Goal: Task Accomplishment & Management: Manage account settings

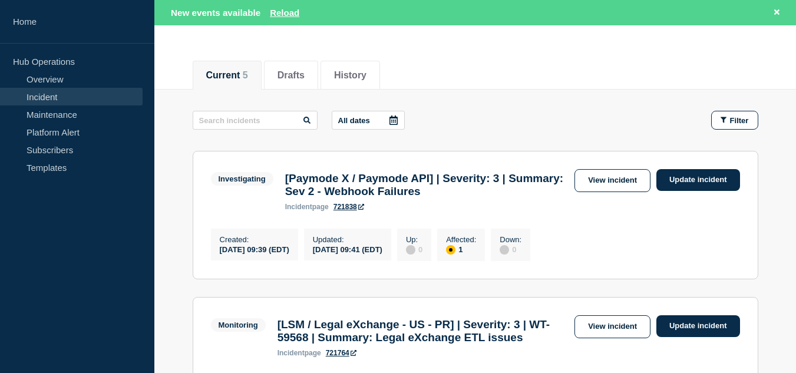
scroll to position [118, 0]
click at [48, 94] on link "Incident" at bounding box center [71, 97] width 143 height 18
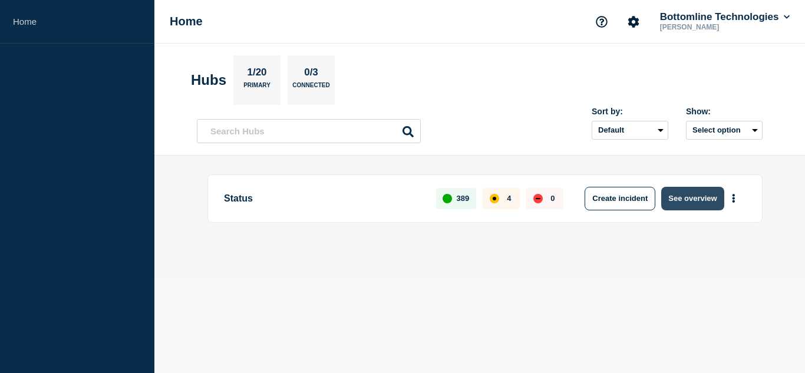
click at [693, 194] on button "See overview" at bounding box center [692, 199] width 62 height 24
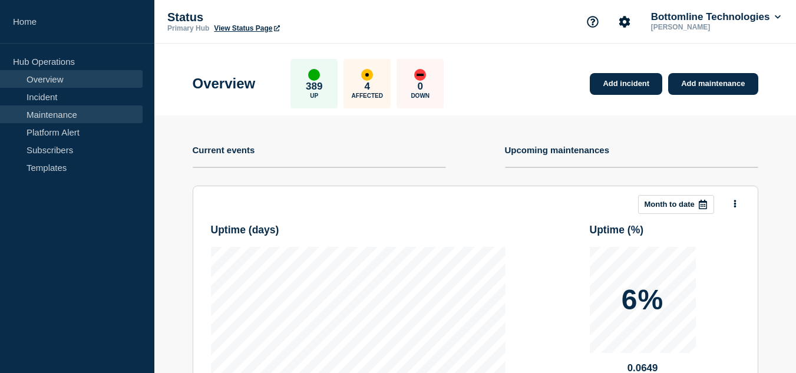
click at [56, 114] on link "Maintenance" at bounding box center [71, 115] width 143 height 18
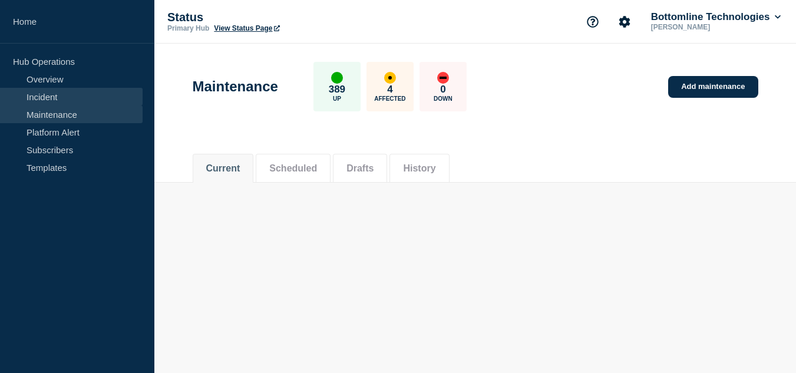
click at [77, 91] on link "Incident" at bounding box center [71, 97] width 143 height 18
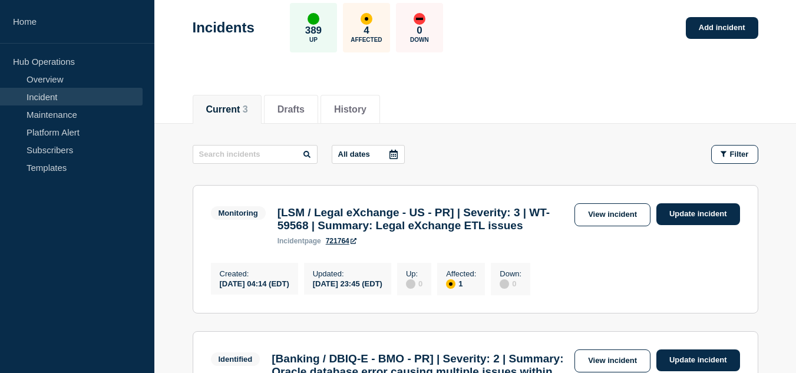
scroll to position [118, 0]
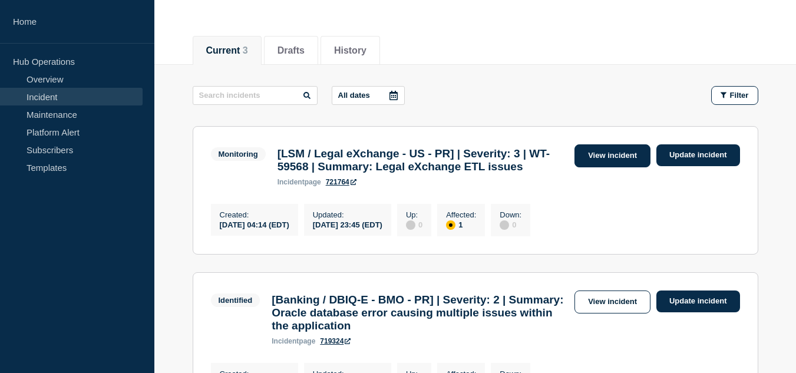
click at [604, 156] on link "View incident" at bounding box center [613, 155] width 76 height 23
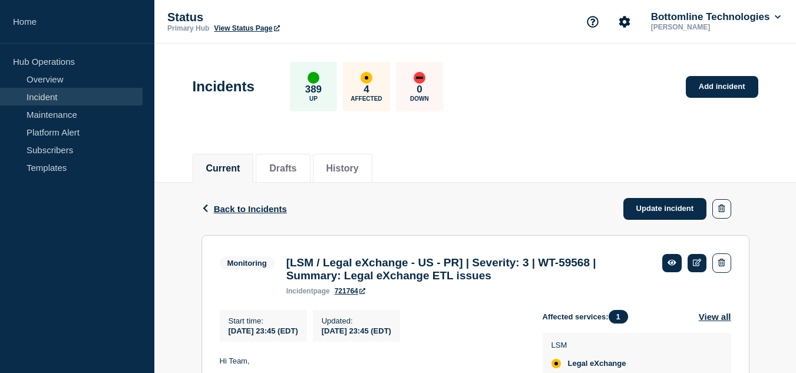
scroll to position [118, 0]
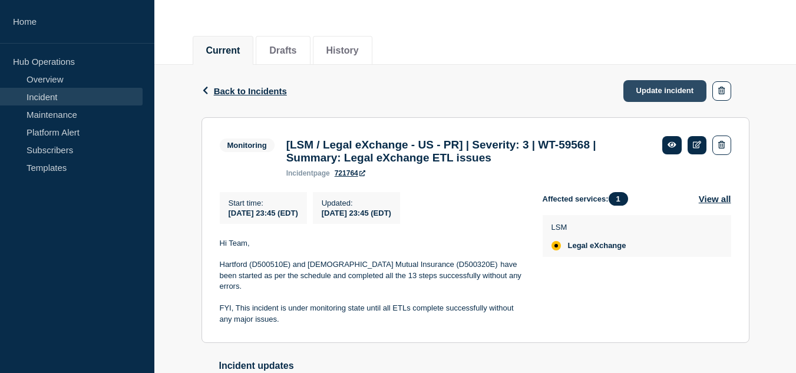
click at [644, 91] on link "Update incident" at bounding box center [666, 91] width 84 height 22
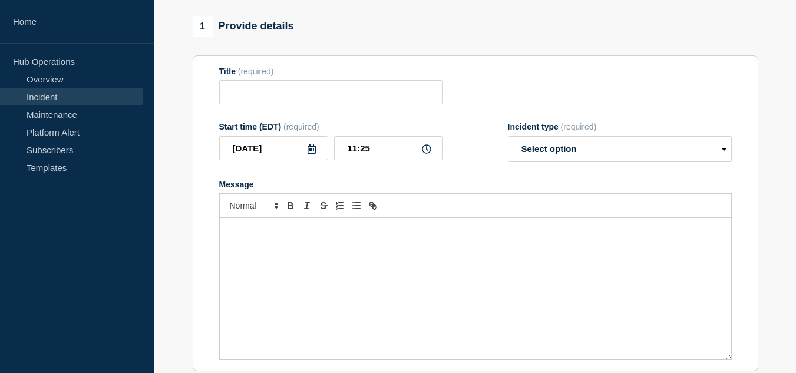
type input "[LSM / Legal eXchange - US - PR] | Severity: 3 | WT-59568 | Summary: Legal eXch…"
click at [351, 268] on div "Message" at bounding box center [476, 288] width 512 height 141
click at [410, 284] on div "Hi Team, All the ETL" at bounding box center [476, 288] width 512 height 141
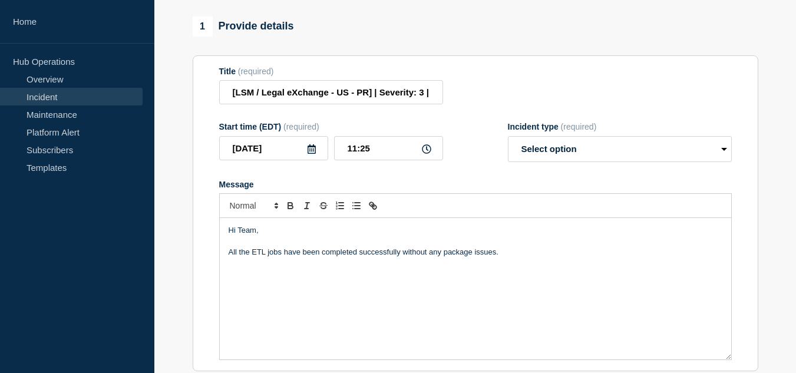
click at [453, 247] on p "Message" at bounding box center [476, 241] width 494 height 11
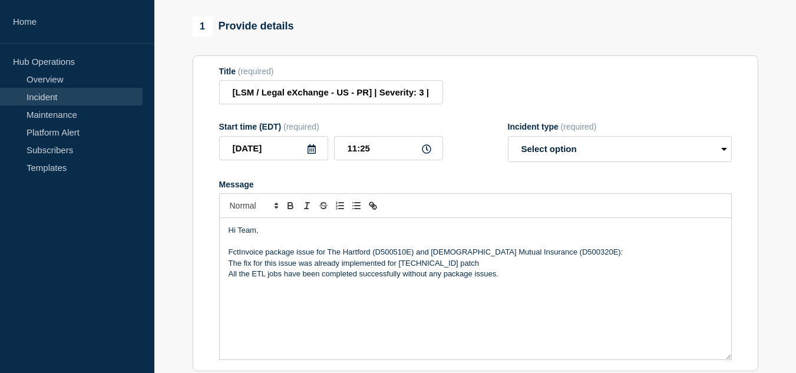
click at [492, 269] on p "The fix for this issue was already implemented for [TECHNICAL_ID] patch" at bounding box center [476, 263] width 494 height 11
click at [229, 258] on p "FctInvoice package issue for The Hartford (D500510E) and [DEMOGRAPHIC_DATA] Mut…" at bounding box center [476, 252] width 494 height 11
click at [585, 258] on p "The FctInvoice package issue for The Hartford (D500510E) and [DEMOGRAPHIC_DATA]…" at bounding box center [476, 252] width 494 height 11
click at [489, 269] on p "The fix for this issue was already implemented for [TECHNICAL_ID] patch." at bounding box center [476, 263] width 494 height 11
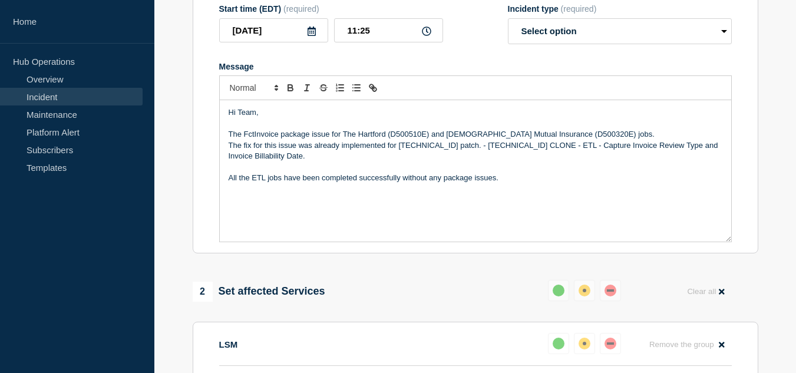
scroll to position [295, 0]
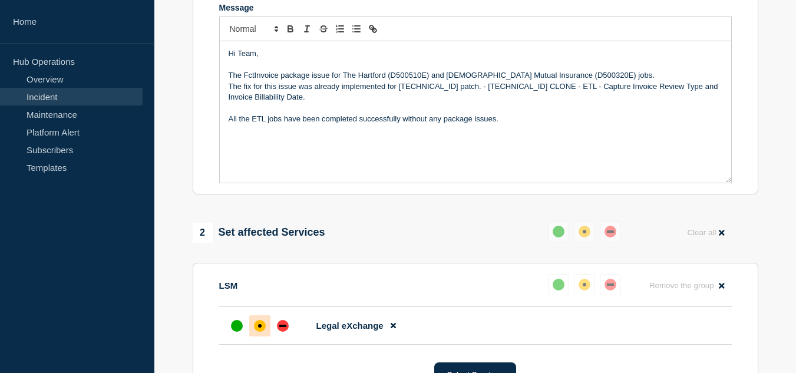
click at [529, 124] on p "All the ETL jobs have been completed successfully without any package issues." at bounding box center [476, 119] width 494 height 11
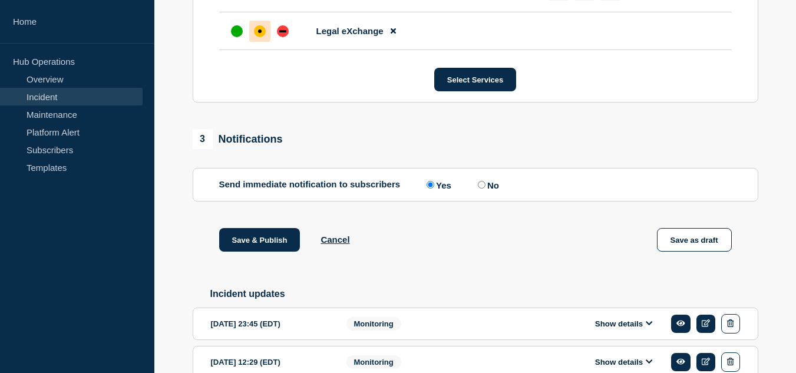
scroll to position [853, 0]
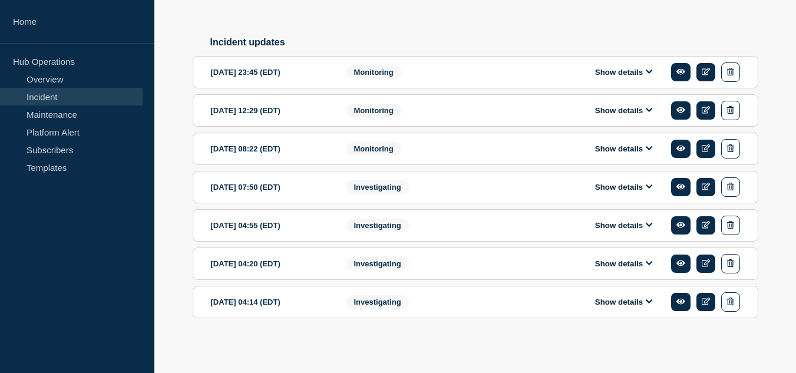
click at [617, 79] on div "Show details" at bounding box center [628, 71] width 226 height 19
click at [612, 78] on div "Show details" at bounding box center [628, 71] width 226 height 19
click at [615, 73] on button "Show details" at bounding box center [624, 72] width 65 height 10
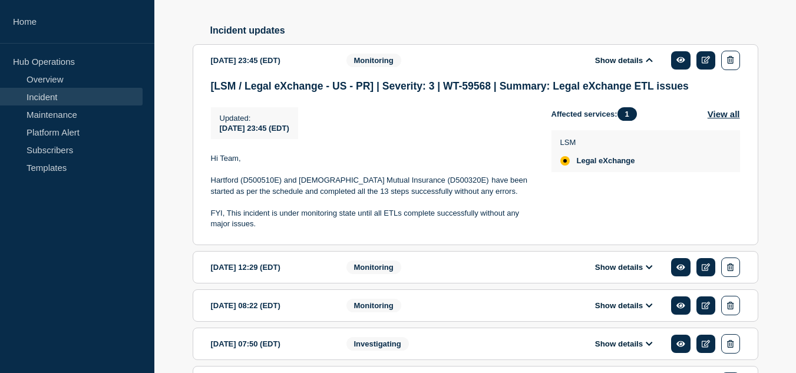
click at [628, 272] on button "Show details" at bounding box center [624, 267] width 65 height 10
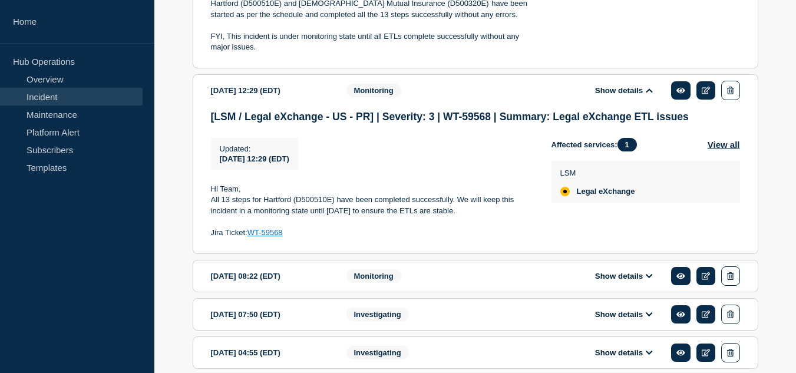
scroll to position [1089, 0]
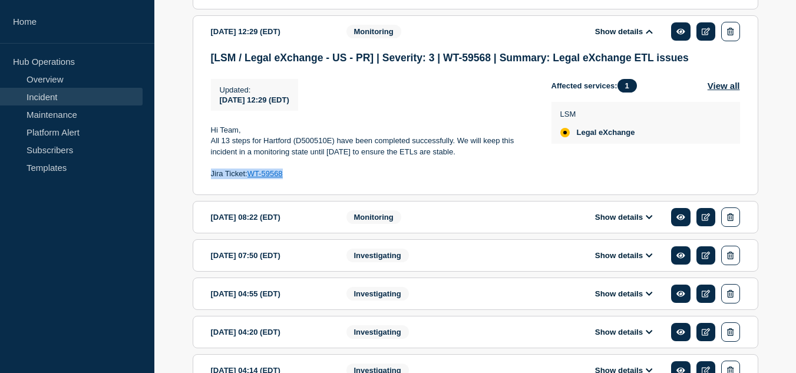
drag, startPoint x: 298, startPoint y: 189, endPoint x: 282, endPoint y: 191, distance: 16.1
click at [210, 190] on section "[DATE] 12:29 (EDT) Show details Monitoring [LSM / Legal eXchange - US - PR] | S…" at bounding box center [476, 105] width 566 height 180
copy p "Jira Ticket: WT-59568"
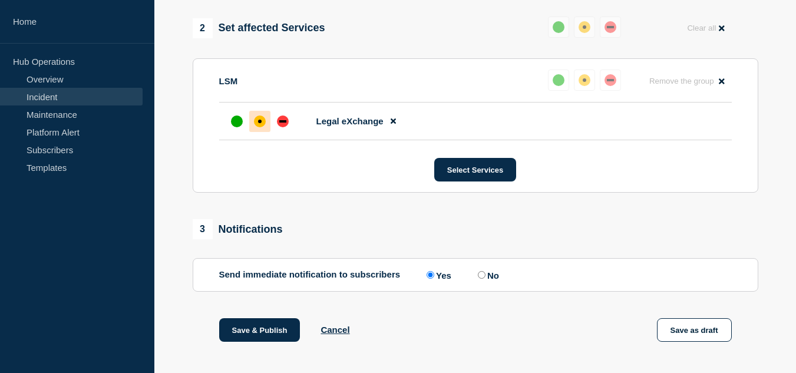
scroll to position [322, 0]
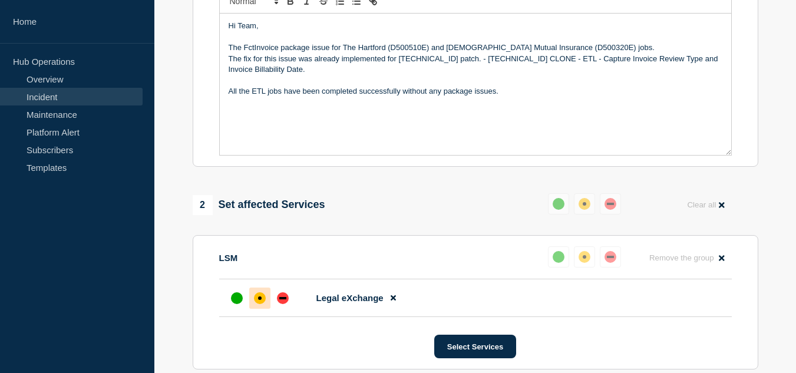
click at [370, 118] on p "Message" at bounding box center [476, 113] width 494 height 11
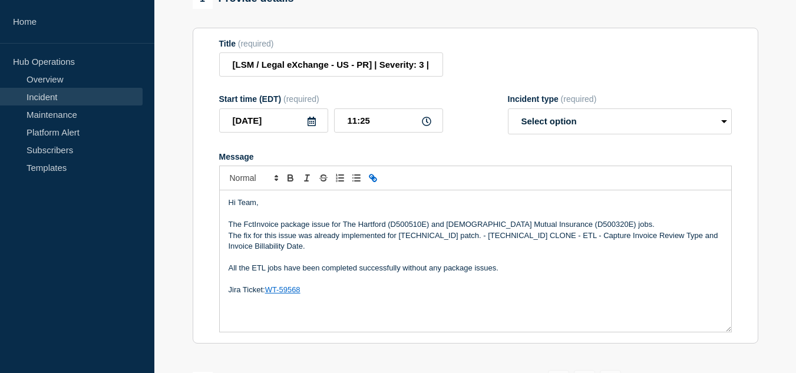
scroll to position [0, 0]
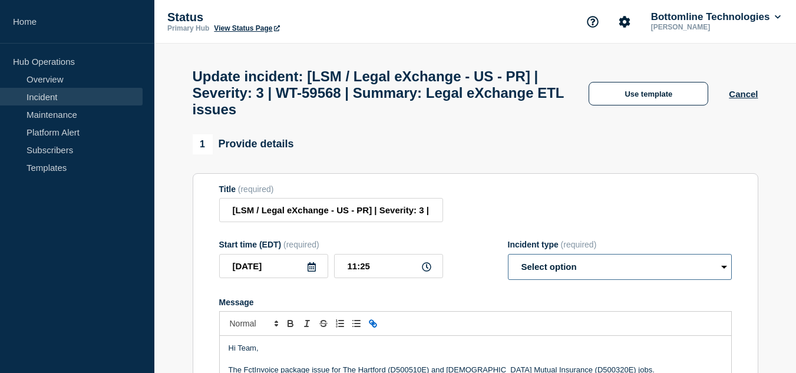
click at [601, 271] on select "Select option Investigating Identified Monitoring Resolved" at bounding box center [620, 267] width 224 height 26
select select "resolved"
click at [508, 262] on select "Select option Investigating Identified Monitoring Resolved" at bounding box center [620, 267] width 224 height 26
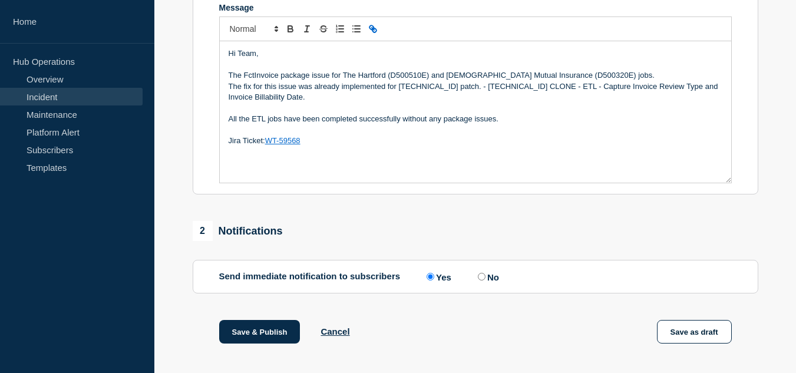
click at [346, 81] on p "The FctInvoice package issue for The Hartford (D500510E) and [DEMOGRAPHIC_DATA]…" at bounding box center [476, 75] width 494 height 11
click at [364, 113] on p "Message" at bounding box center [476, 108] width 494 height 11
click at [451, 94] on p "The fix for this issue was already implemented for [TECHNICAL_ID] patch. - [TEC…" at bounding box center [476, 92] width 494 height 22
click at [504, 124] on p "All the ETL jobs have been completed successfully without any package issues." at bounding box center [476, 119] width 494 height 11
click at [407, 124] on p "All the ETL jobs have been completed successfully without any package issues." at bounding box center [476, 119] width 494 height 11
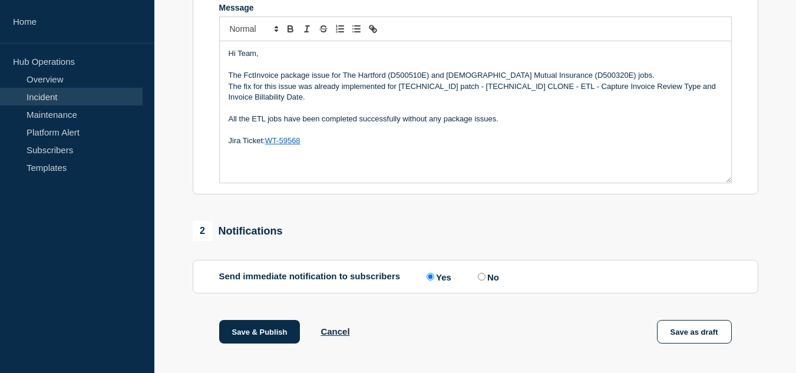
click at [404, 124] on p "All the ETL jobs have been completed successfully without any package issues." at bounding box center [476, 119] width 494 height 11
click at [546, 124] on p "All the ETL jobs have been completed successfully [DATE], without any package i…" at bounding box center [476, 119] width 494 height 11
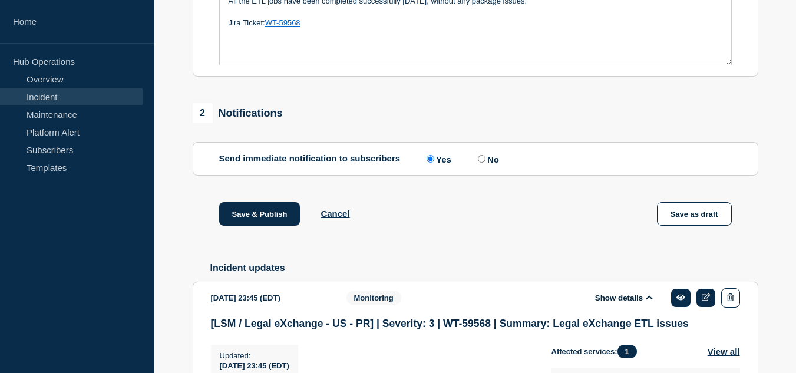
scroll to position [531, 0]
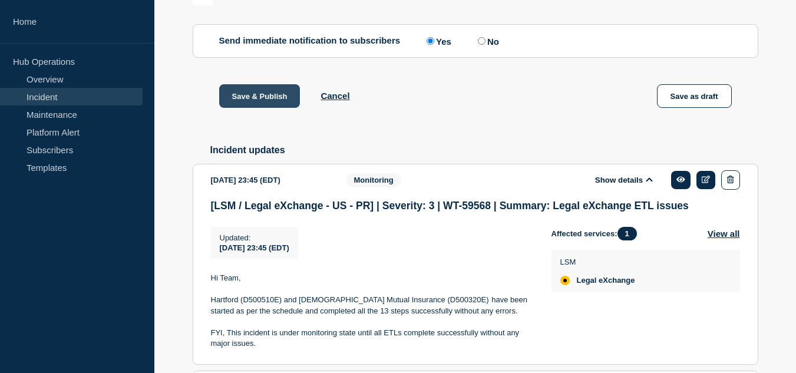
click at [259, 104] on button "Save & Publish" at bounding box center [259, 96] width 81 height 24
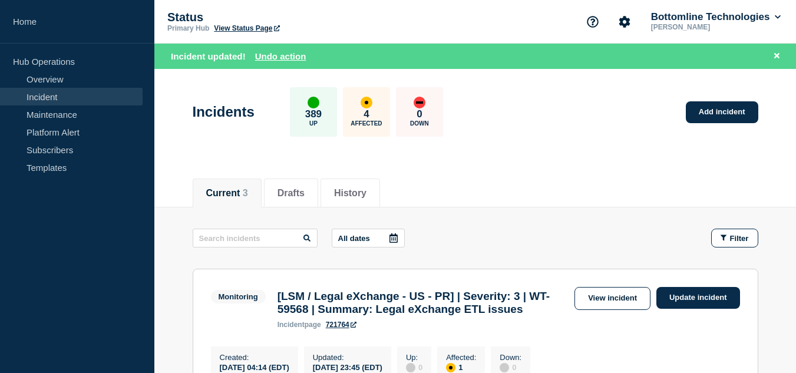
click at [60, 98] on link "Incident" at bounding box center [71, 97] width 143 height 18
click at [367, 188] on button "History" at bounding box center [350, 193] width 32 height 11
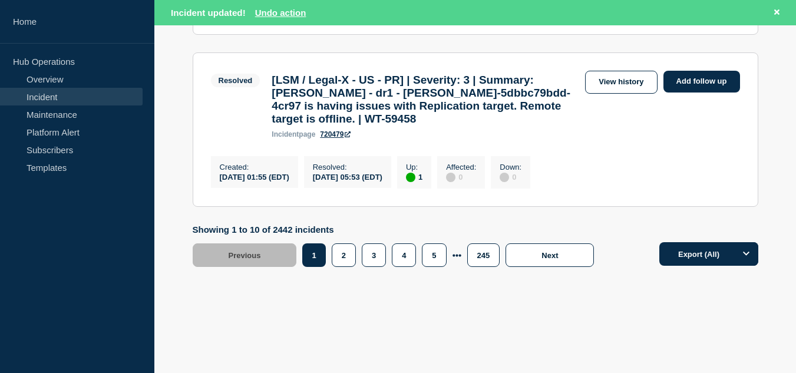
scroll to position [1768, 0]
click at [338, 252] on button "2" at bounding box center [344, 255] width 24 height 24
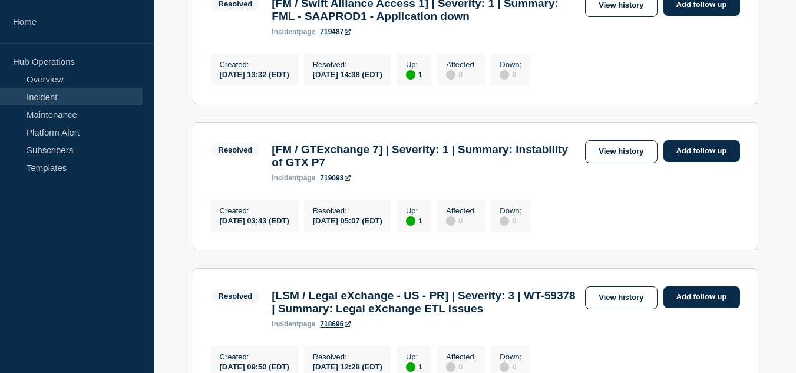
scroll to position [763, 0]
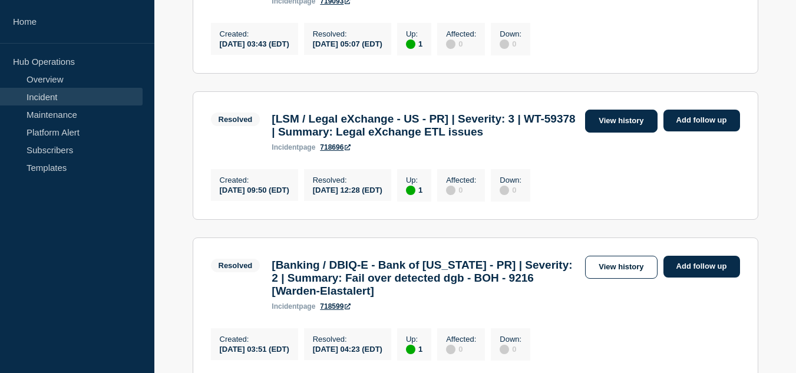
click at [597, 133] on link "View history" at bounding box center [621, 121] width 72 height 23
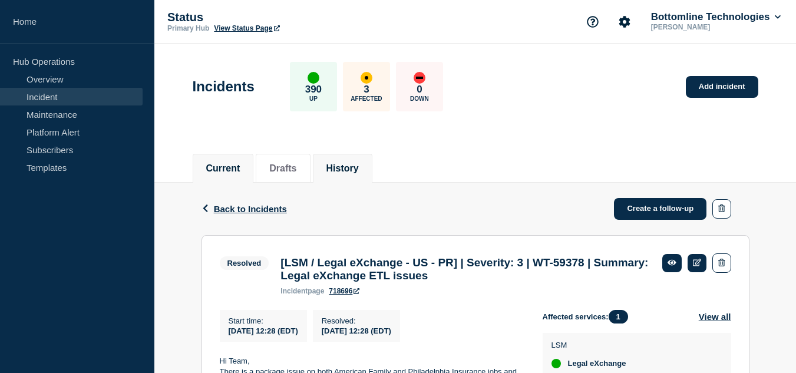
click at [225, 164] on button "Current" at bounding box center [223, 168] width 34 height 11
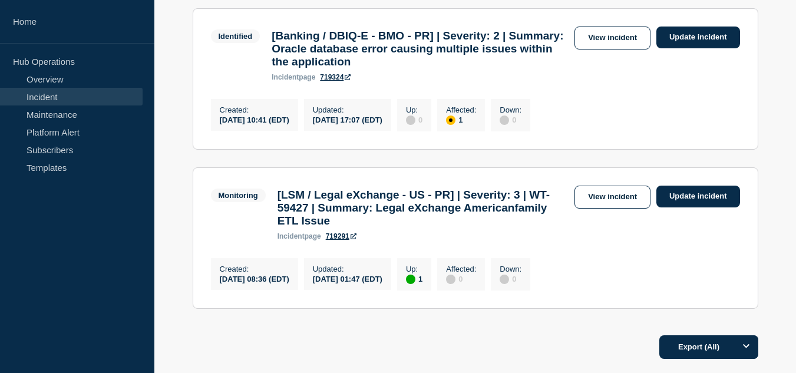
scroll to position [295, 0]
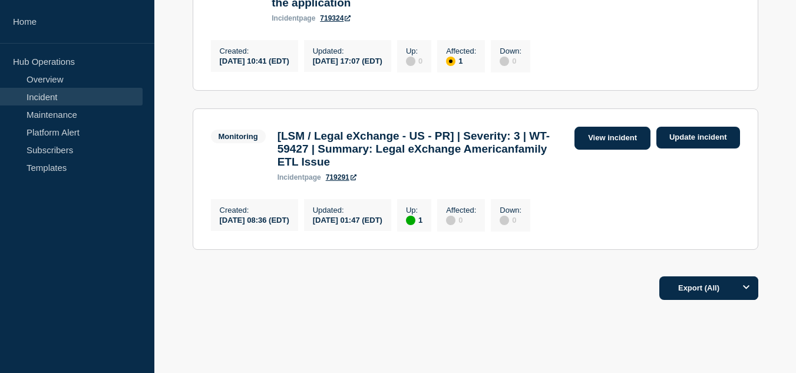
click at [598, 150] on link "View incident" at bounding box center [613, 138] width 76 height 23
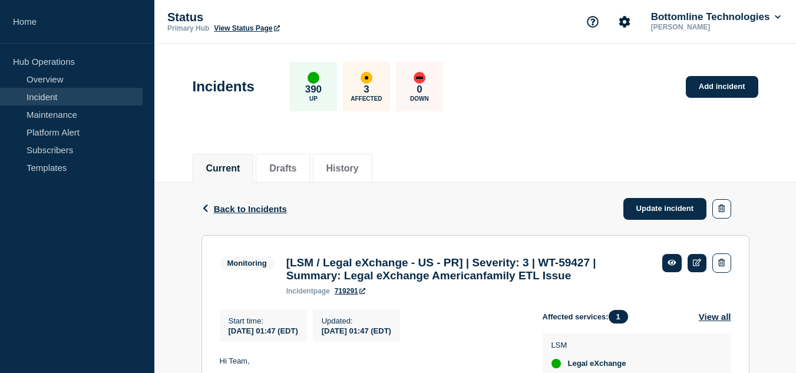
scroll to position [177, 0]
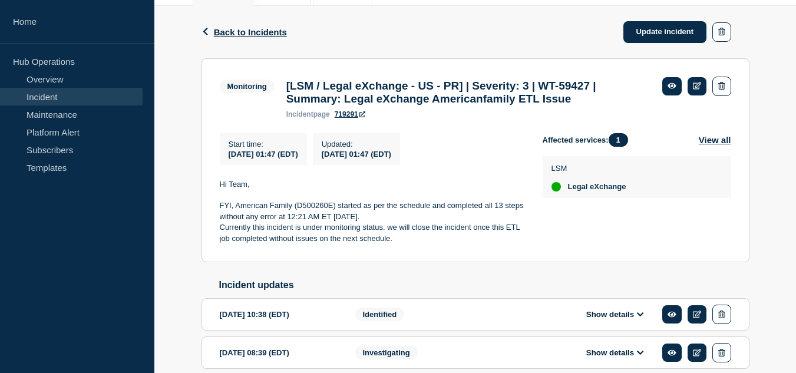
click at [79, 93] on link "Incident" at bounding box center [71, 97] width 143 height 18
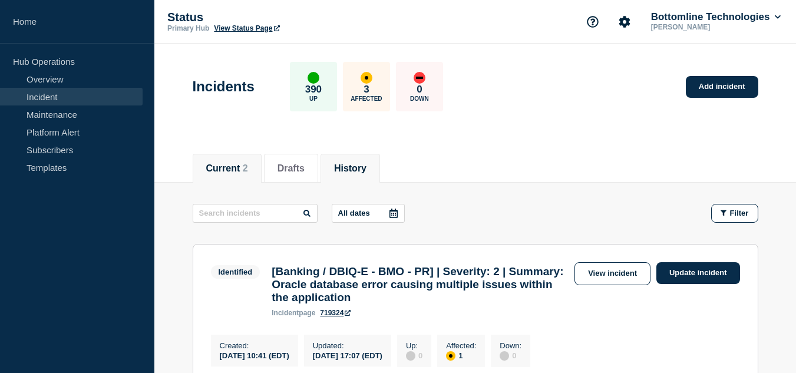
click at [357, 159] on li "History" at bounding box center [351, 168] width 60 height 29
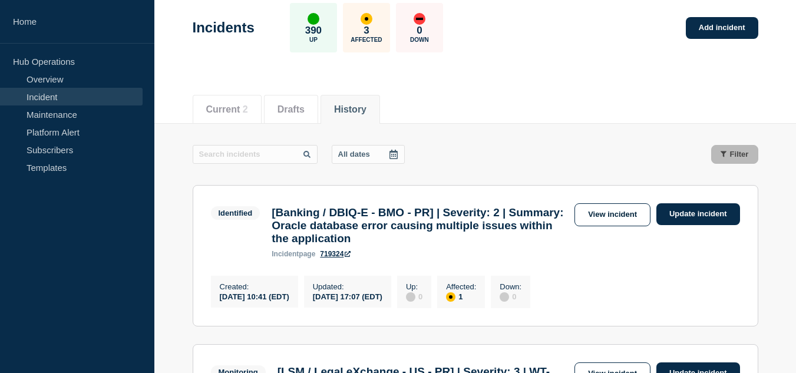
scroll to position [177, 0]
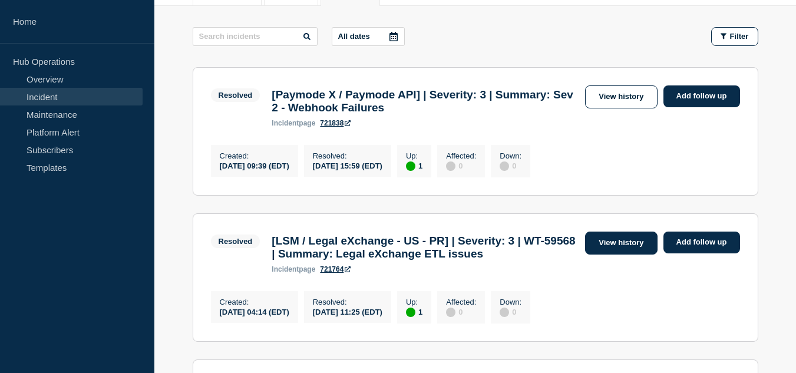
click at [605, 248] on link "View history" at bounding box center [621, 243] width 72 height 23
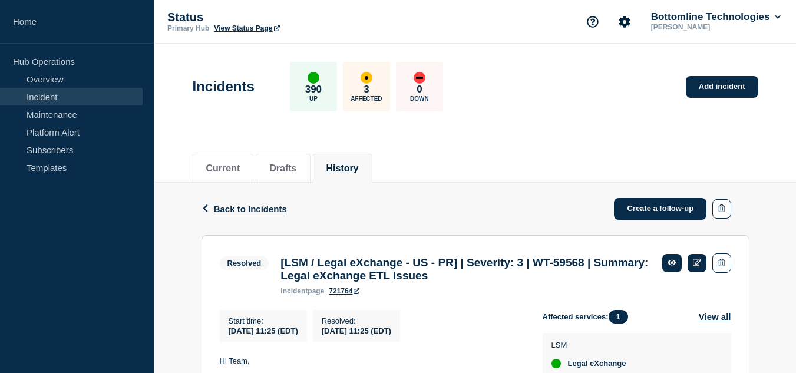
scroll to position [177, 0]
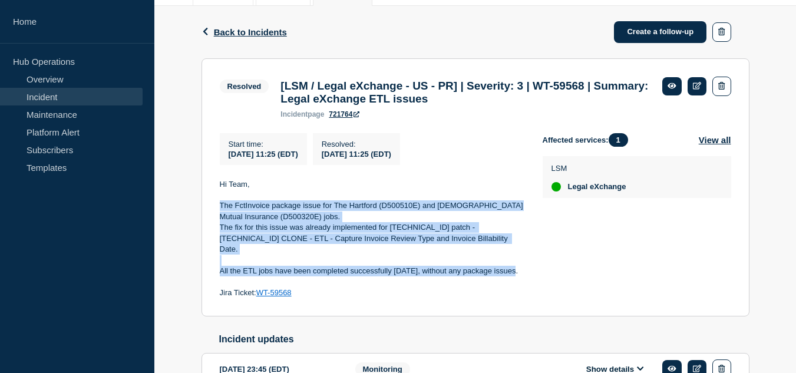
drag, startPoint x: 220, startPoint y: 212, endPoint x: 512, endPoint y: 269, distance: 297.3
click at [512, 269] on div "Hi Team, The FctInvoice package issue for The Hartford (D500510E) and [DEMOGRAP…" at bounding box center [372, 239] width 304 height 120
copy div "The FctInvoice package issue for The Hartford (D500510E) and [DEMOGRAPHIC_DATA]…"
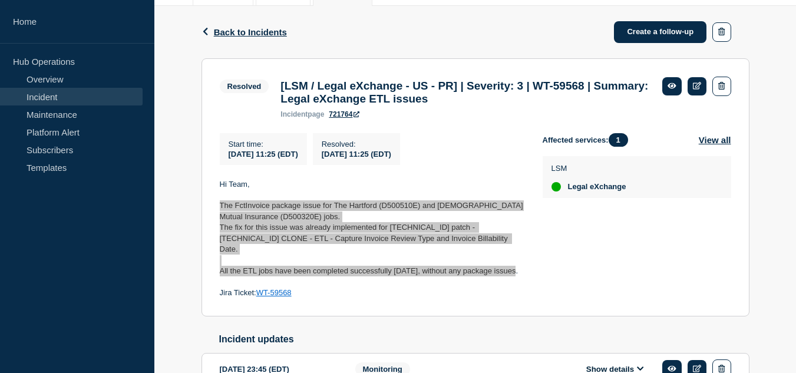
scroll to position [0, 0]
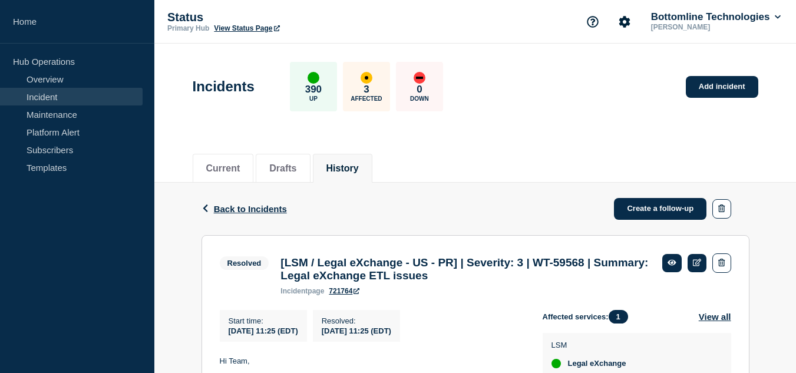
click at [606, 150] on div "Current Drafts History" at bounding box center [476, 162] width 566 height 40
